Goal: Information Seeking & Learning: Check status

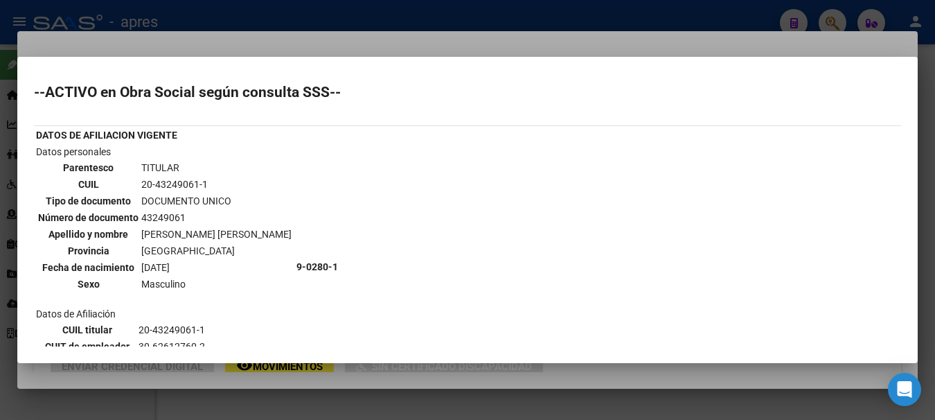
scroll to position [365, 0]
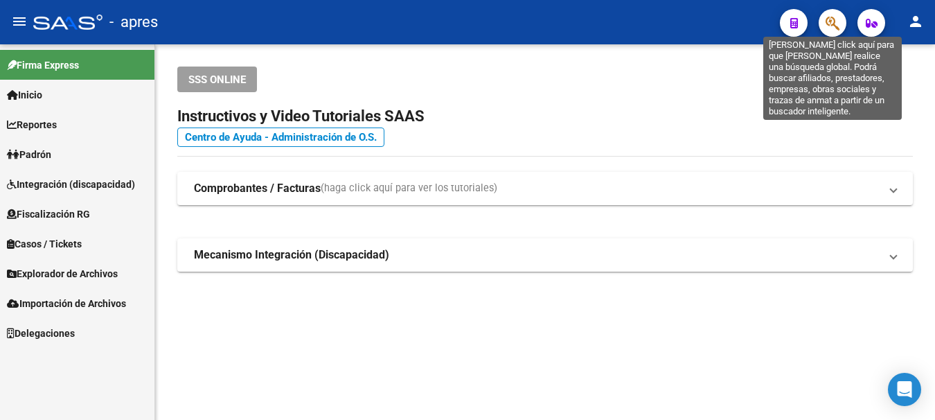
click at [826, 19] on icon "button" at bounding box center [833, 23] width 14 height 16
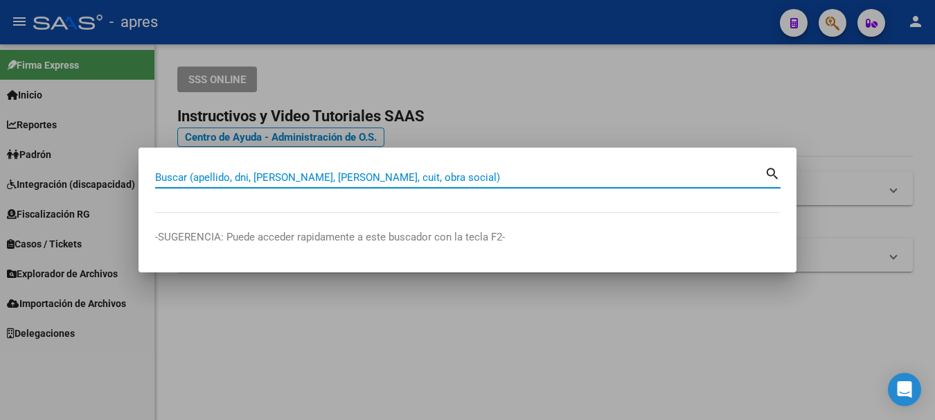
paste input "27333474919"
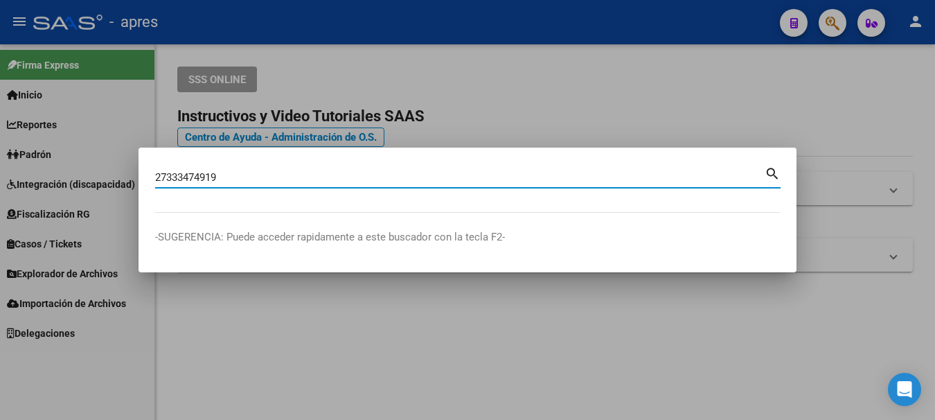
type input "27333474919"
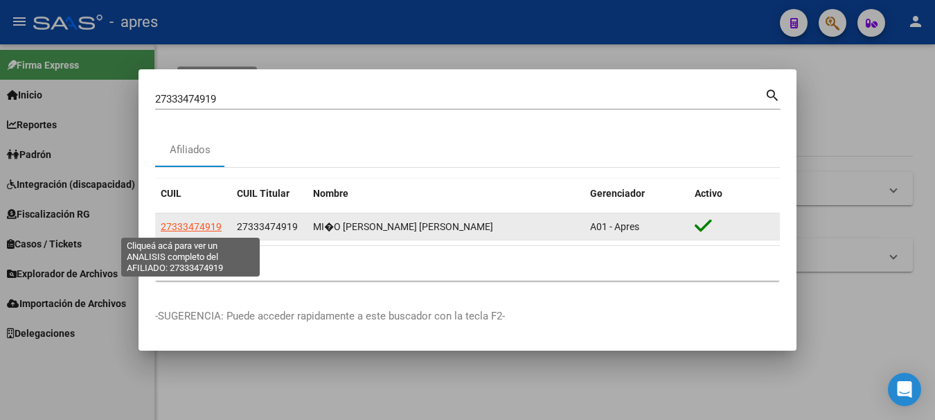
click at [192, 225] on span "27333474919" at bounding box center [191, 226] width 61 height 11
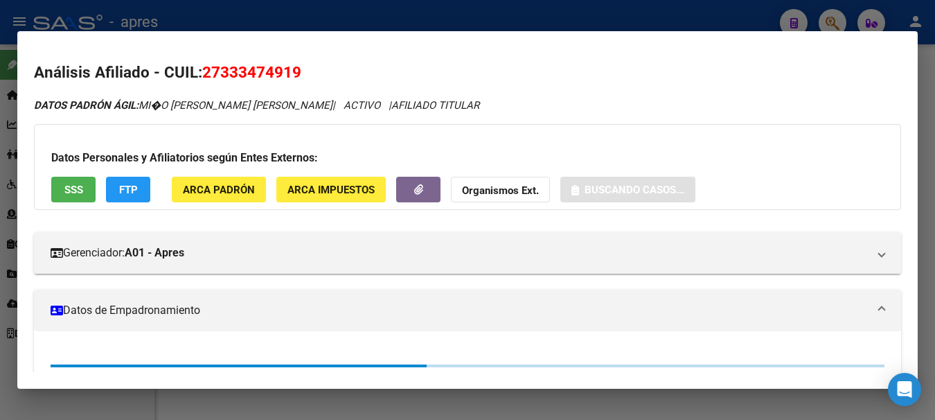
click at [64, 191] on span "SSS" at bounding box center [73, 190] width 19 height 12
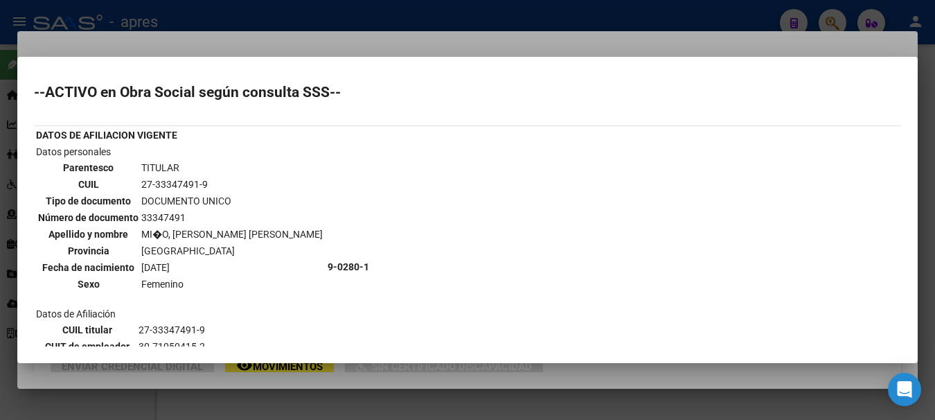
click at [463, 12] on div at bounding box center [467, 210] width 935 height 420
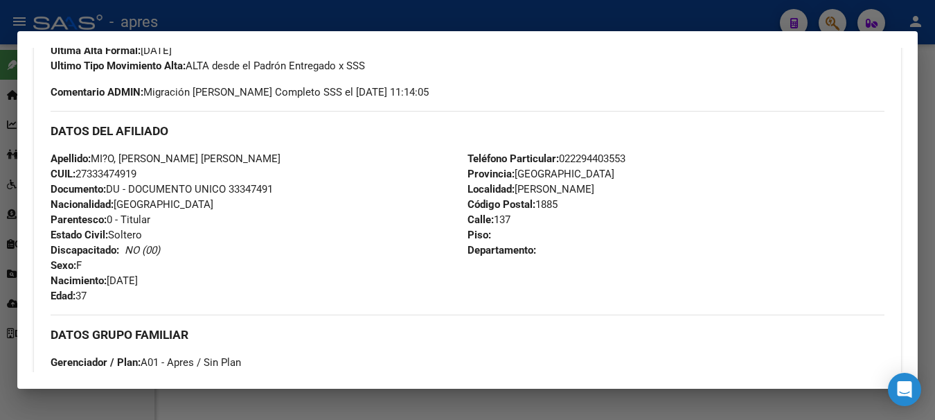
scroll to position [729, 0]
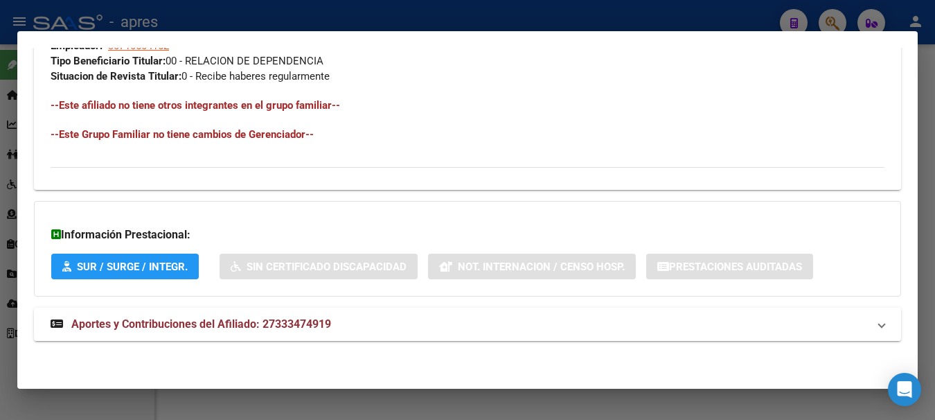
click at [152, 327] on span "Aportes y Contribuciones del Afiliado: 27333474919" at bounding box center [201, 323] width 260 height 13
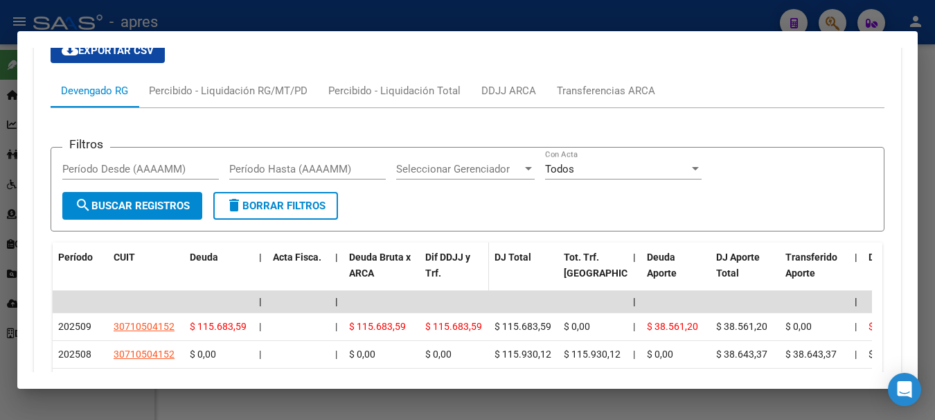
scroll to position [1075, 0]
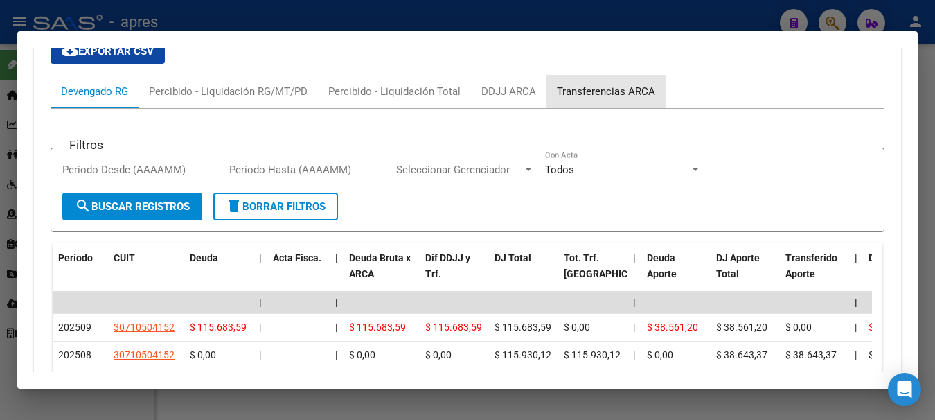
click at [578, 91] on div "Transferencias ARCA" at bounding box center [606, 91] width 98 height 15
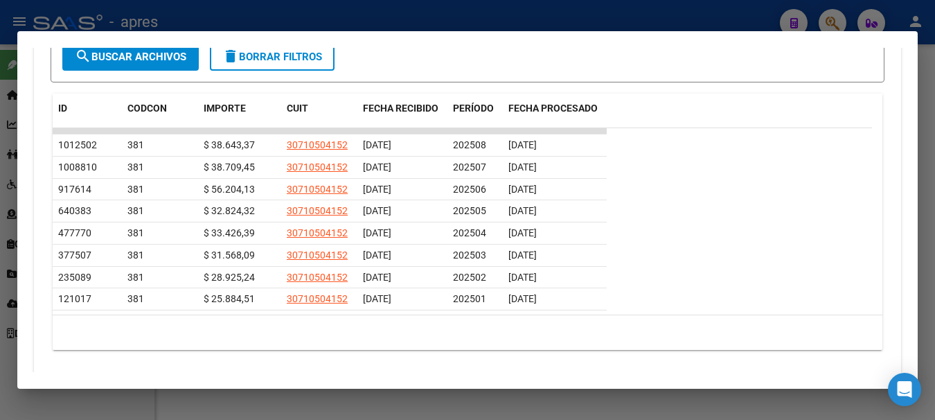
scroll to position [1283, 0]
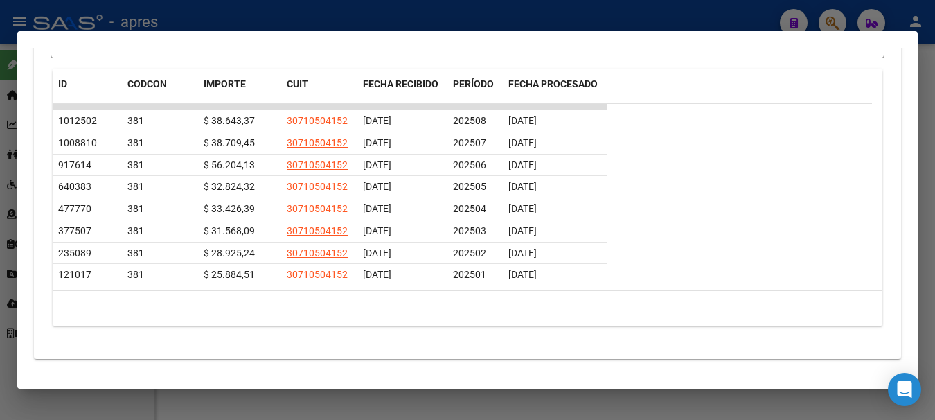
click at [672, 17] on div at bounding box center [467, 210] width 935 height 420
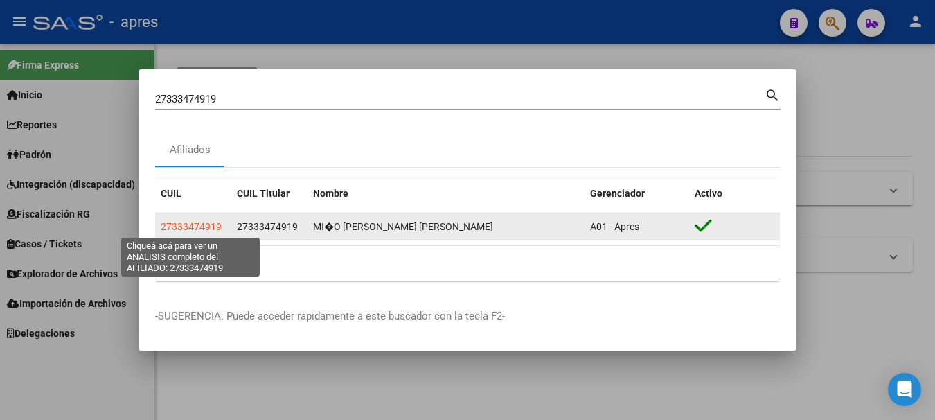
click at [209, 222] on span "27333474919" at bounding box center [191, 226] width 61 height 11
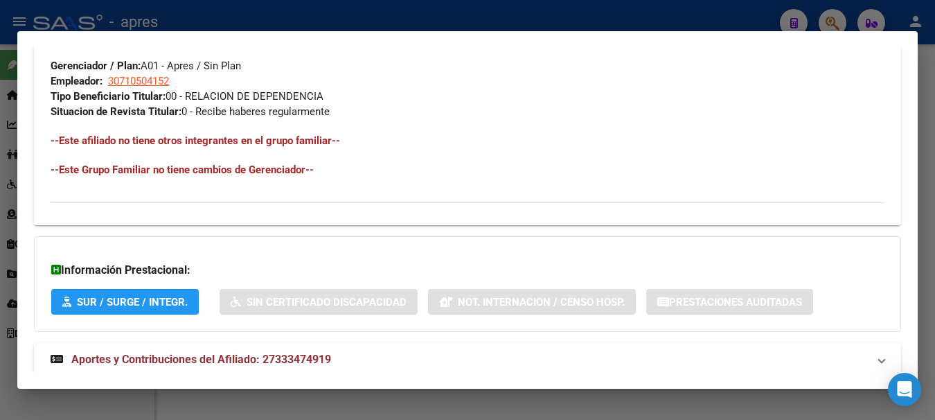
scroll to position [729, 0]
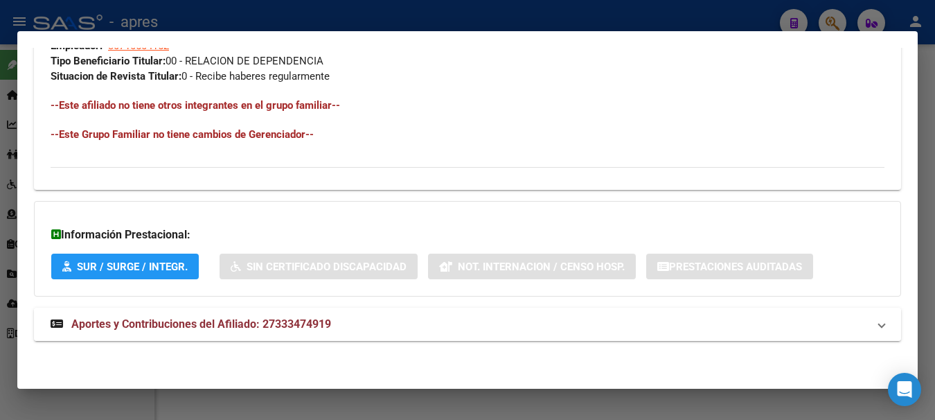
click at [228, 319] on span "Aportes y Contribuciones del Afiliado: 27333474919" at bounding box center [201, 323] width 260 height 13
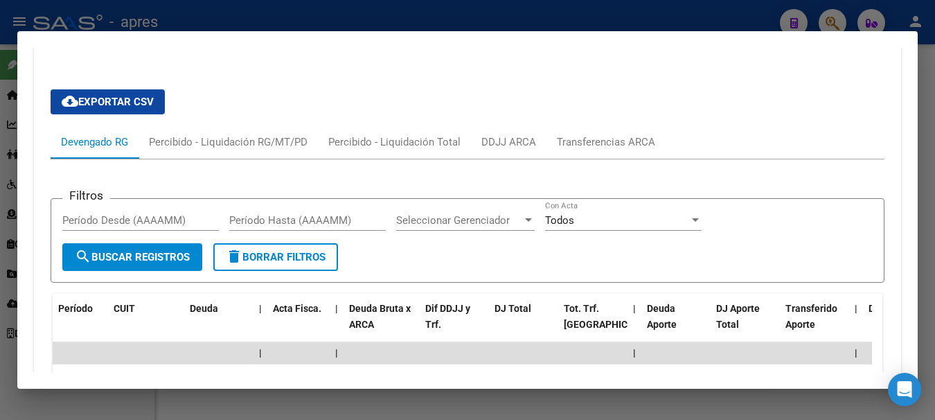
scroll to position [1006, 0]
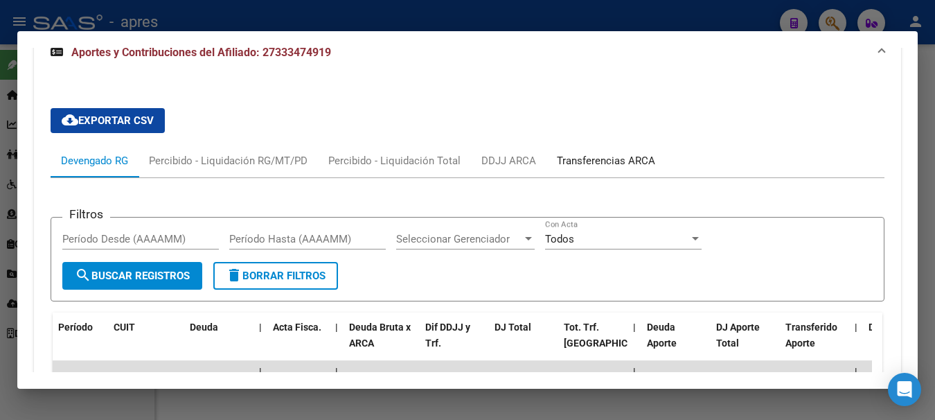
click at [594, 160] on div "Transferencias ARCA" at bounding box center [606, 160] width 98 height 15
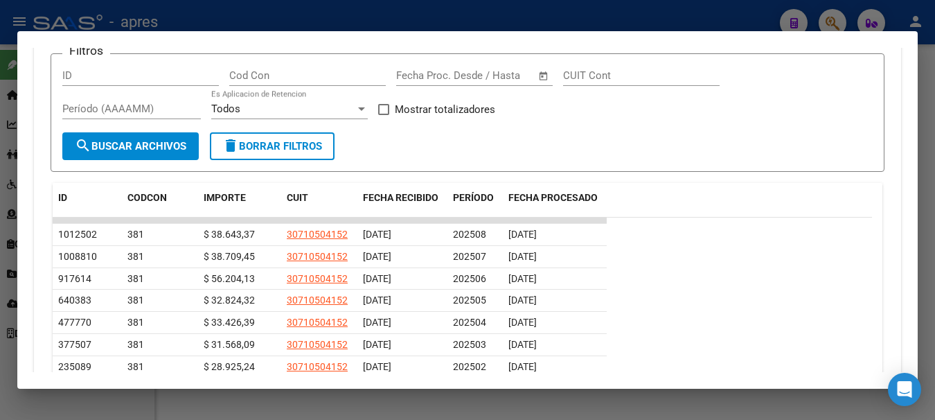
scroll to position [1301, 0]
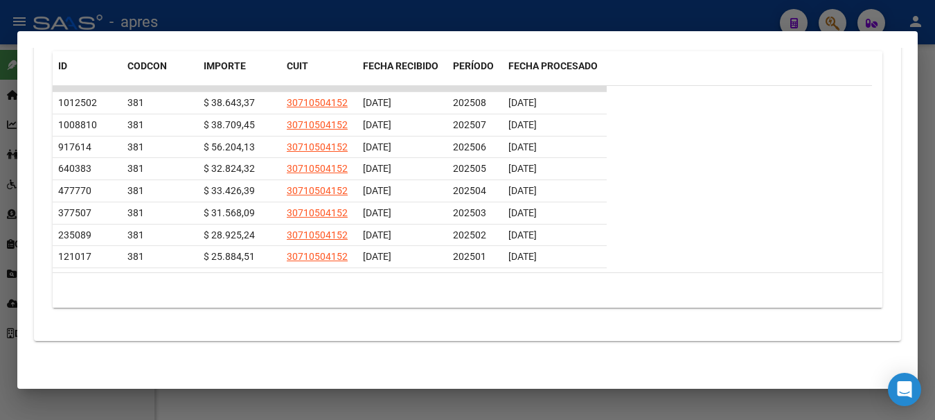
click at [366, 16] on div at bounding box center [467, 210] width 935 height 420
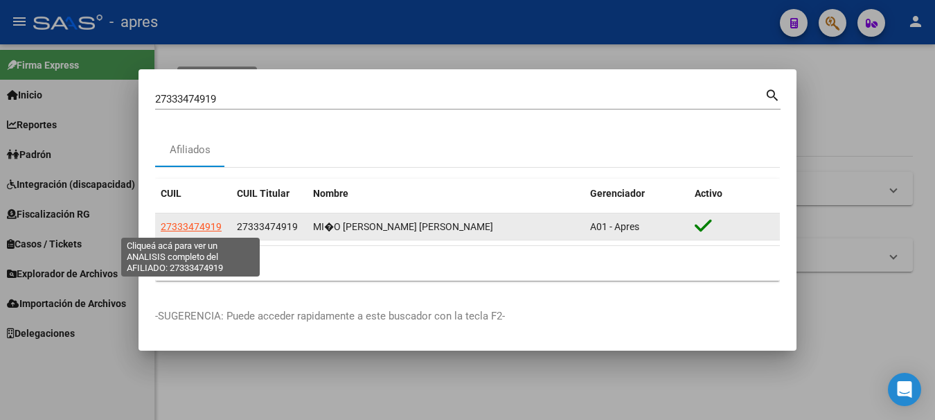
click at [202, 226] on span "27333474919" at bounding box center [191, 226] width 61 height 11
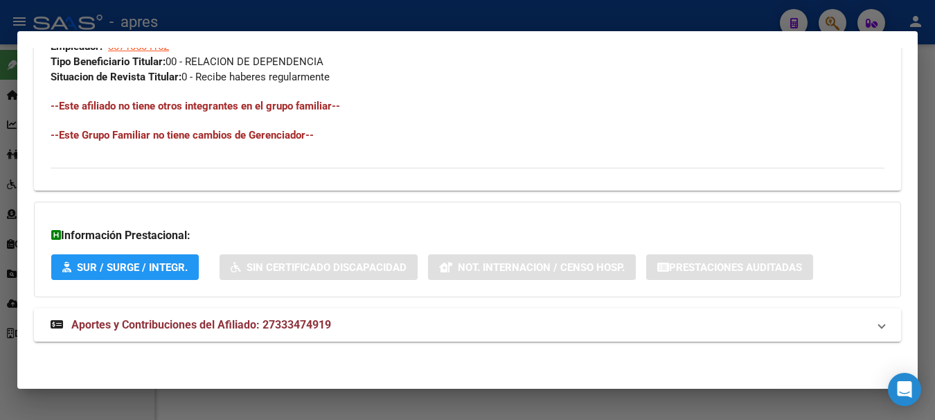
scroll to position [729, 0]
click at [191, 322] on span "Aportes y Contribuciones del Afiliado: 27333474919" at bounding box center [201, 323] width 260 height 13
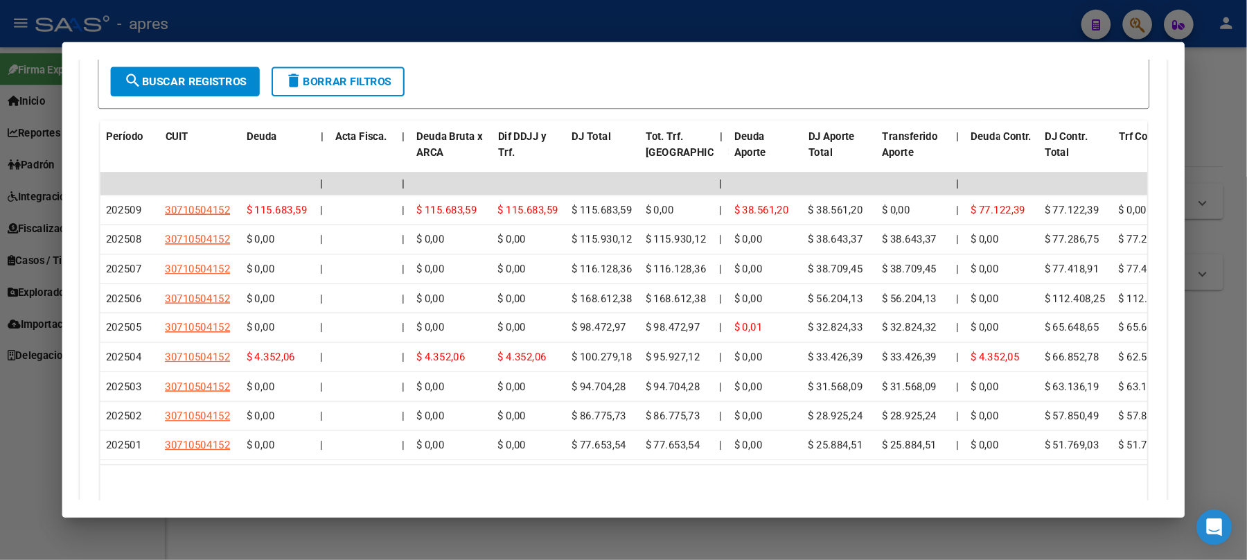
scroll to position [1214, 0]
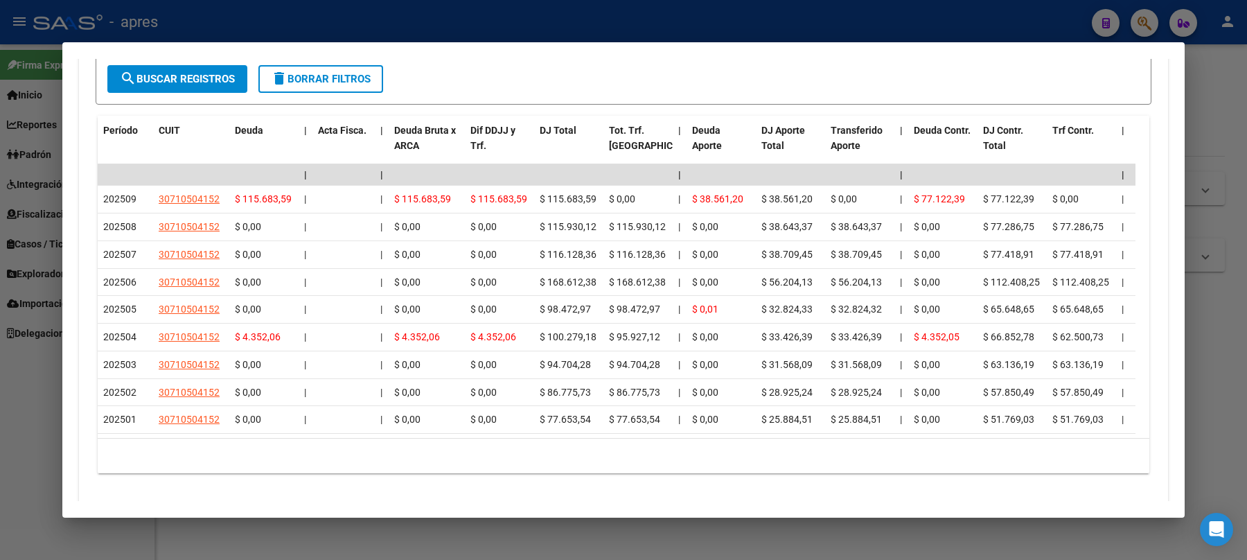
drag, startPoint x: 921, startPoint y: 290, endPoint x: 676, endPoint y: 482, distance: 310.8
click at [676, 419] on div "10 total 1" at bounding box center [624, 456] width 1052 height 35
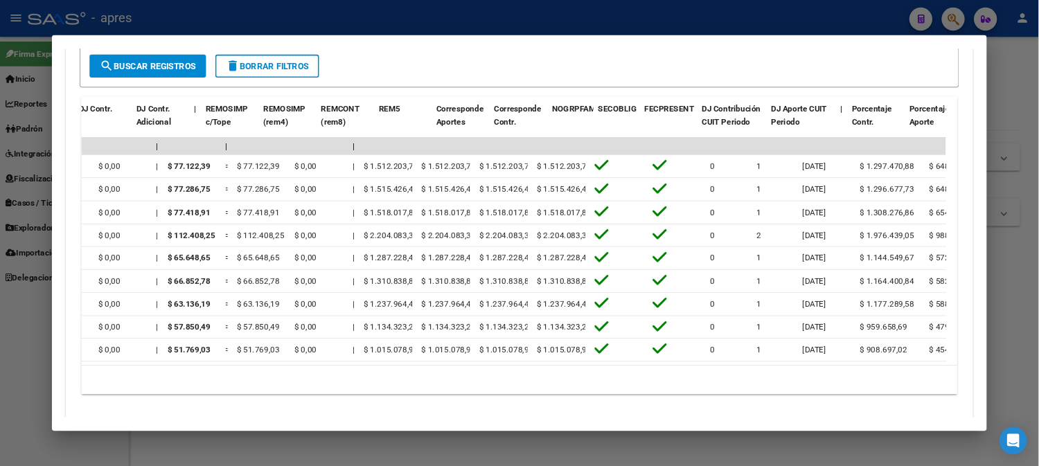
scroll to position [0, 1821]
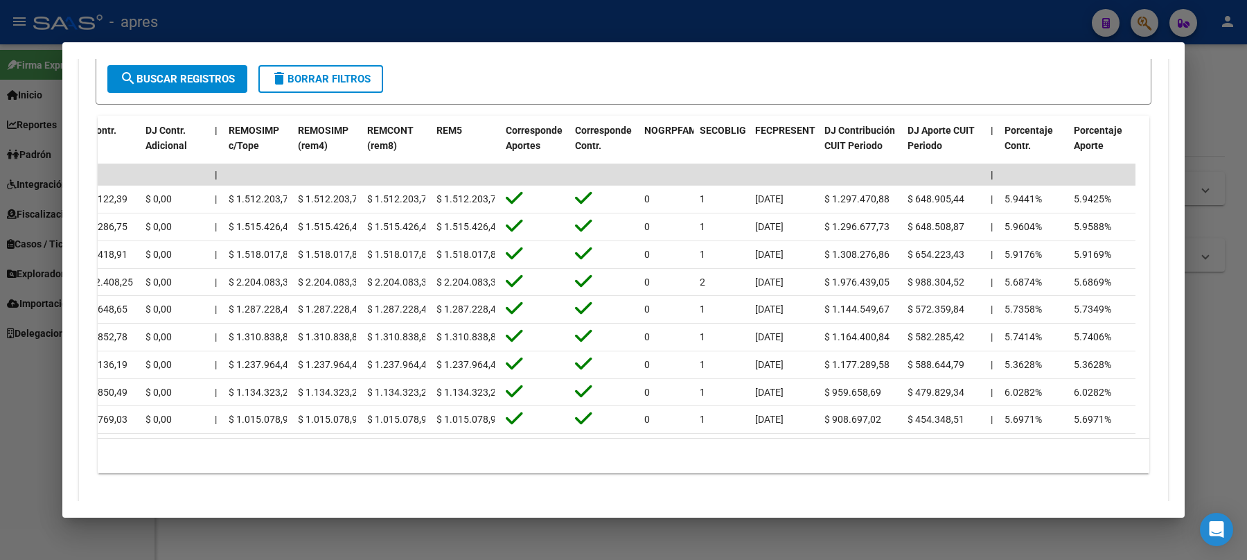
click at [935, 15] on div at bounding box center [623, 280] width 1247 height 560
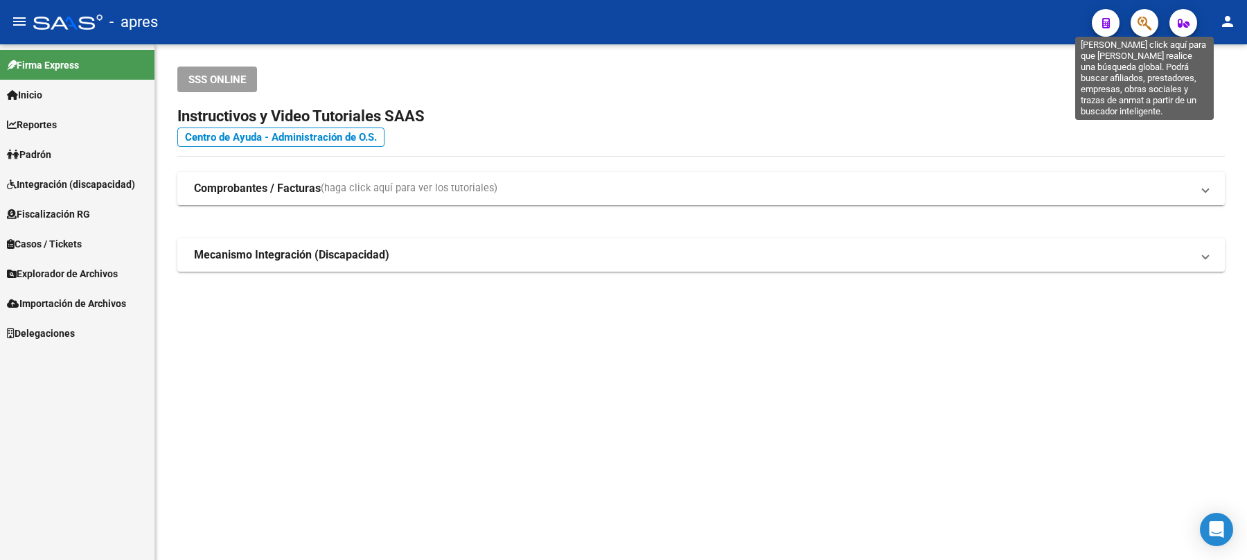
click at [935, 22] on icon "button" at bounding box center [1145, 23] width 14 height 16
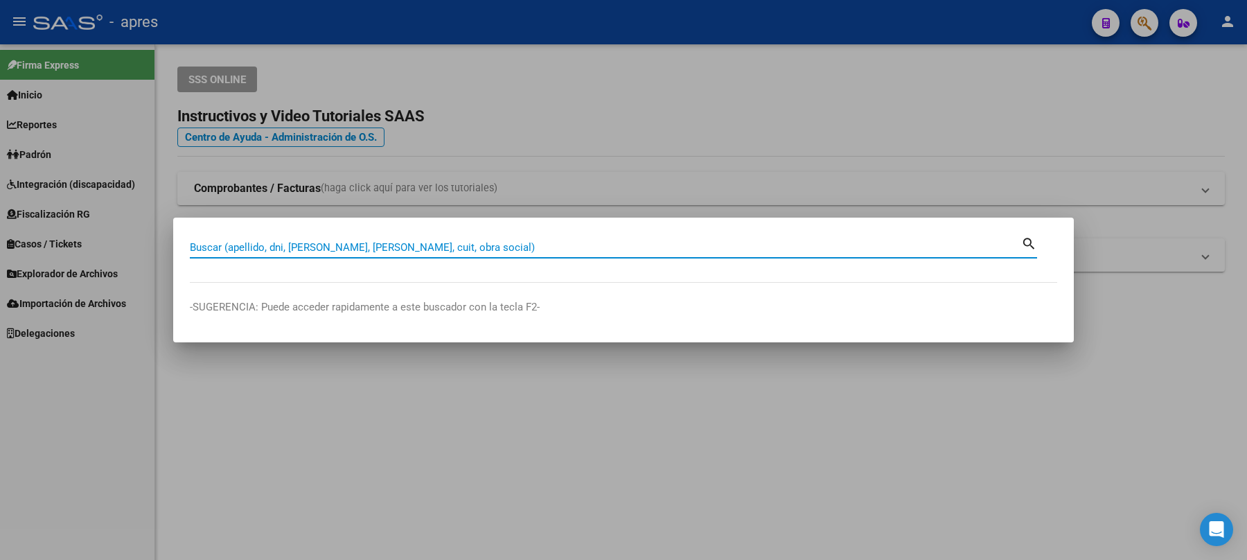
paste input "20-43347861-5"
type input "20433478615"
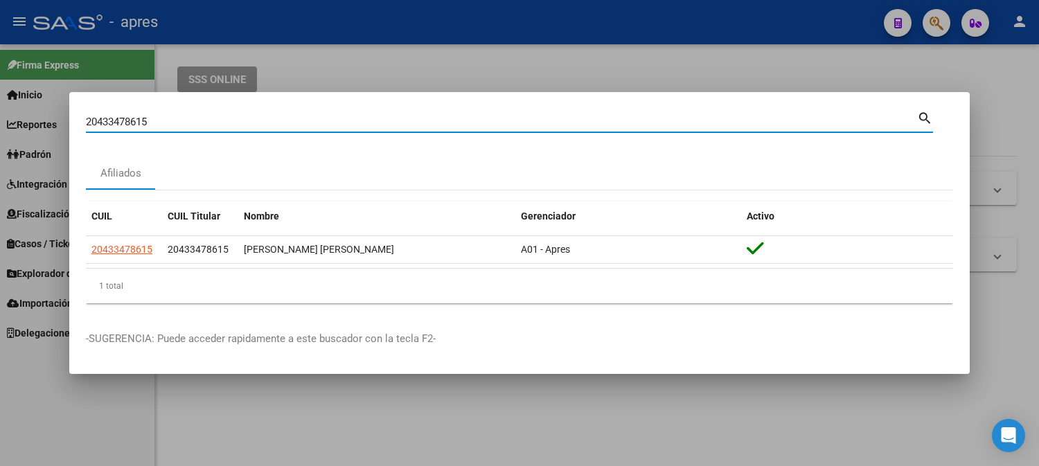
drag, startPoint x: 1231, startPoint y: 0, endPoint x: 577, endPoint y: 421, distance: 777.5
click at [577, 419] on div at bounding box center [519, 233] width 1039 height 466
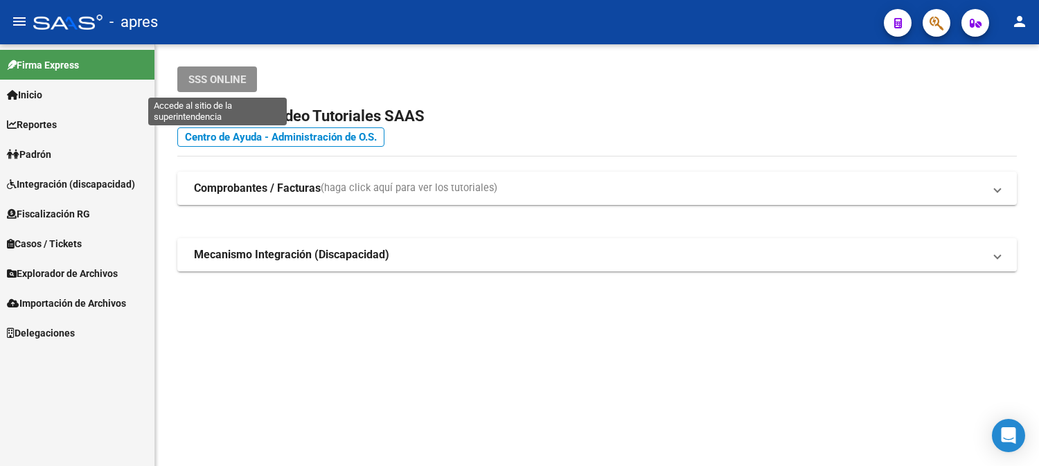
click at [205, 78] on span "SSS ONLINE" at bounding box center [216, 79] width 57 height 12
